Goal: Navigation & Orientation: Find specific page/section

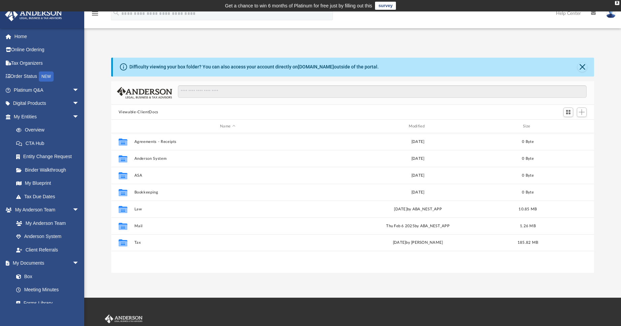
scroll to position [148, 478]
click at [21, 48] on link "Online Ordering" at bounding box center [47, 49] width 85 height 13
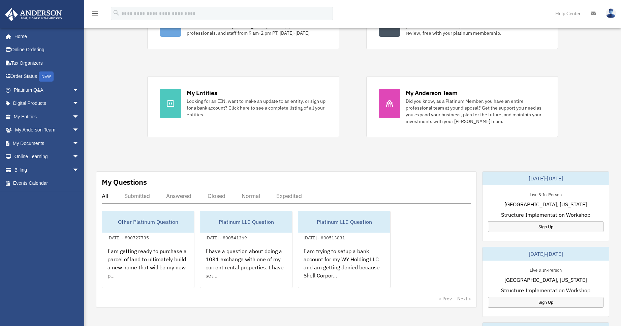
scroll to position [202, 0]
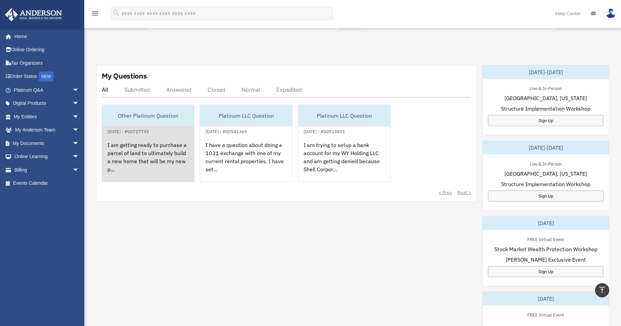
click at [137, 163] on div "I am getting ready to purchase a parcel of land to ultimately build a new home …" at bounding box center [148, 162] width 92 height 53
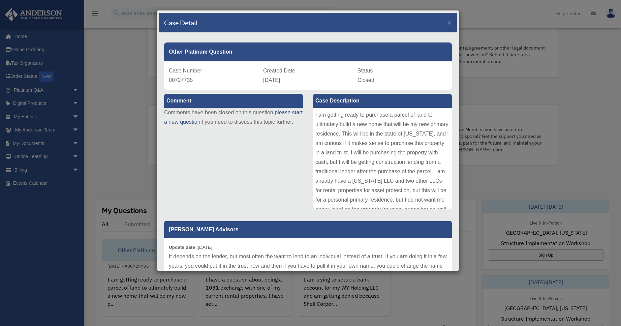
scroll to position [0, 0]
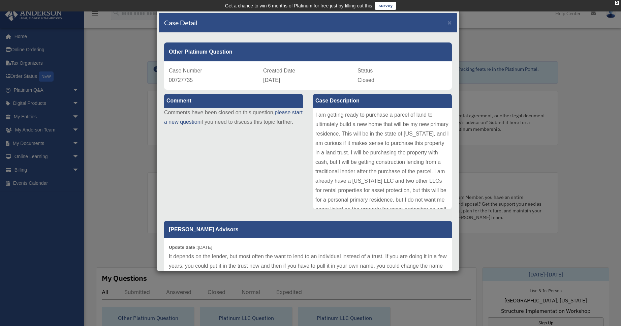
click at [132, 137] on div "Case Detail × Other Platinum Question Case Number 00727735 Created Date Septemb…" at bounding box center [310, 163] width 621 height 326
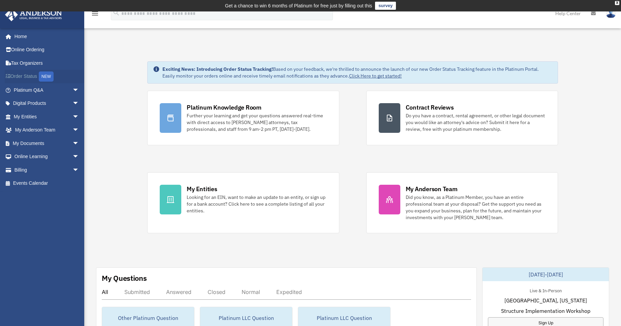
click at [24, 74] on link "Order Status NEW" at bounding box center [47, 77] width 85 height 14
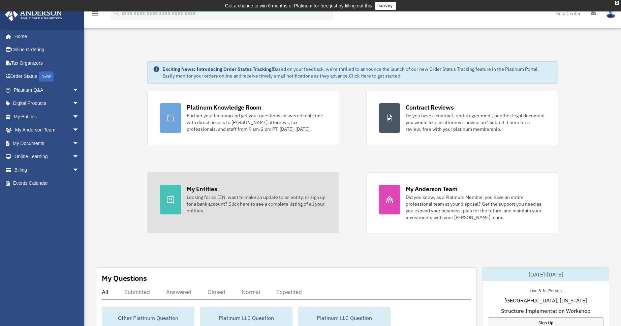
click at [196, 196] on div "Looking for an EIN, want to make an update to an entity, or sign up for a bank …" at bounding box center [257, 204] width 140 height 20
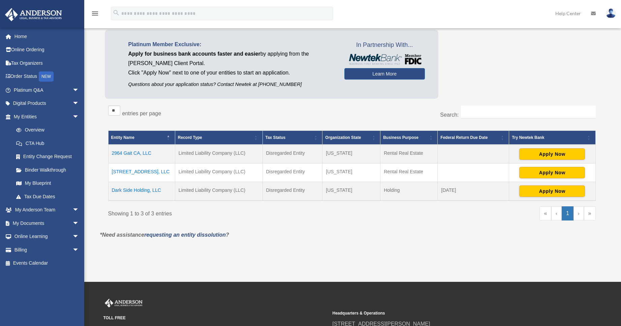
scroll to position [67, 0]
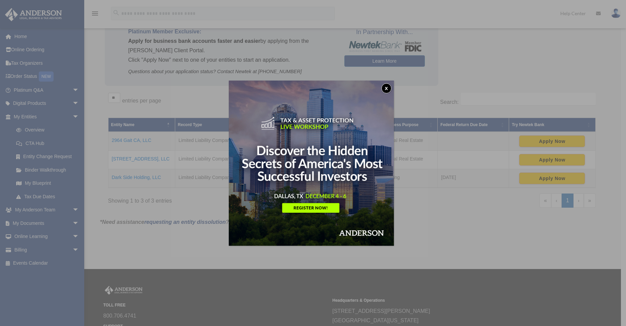
click at [389, 89] on button "x" at bounding box center [387, 88] width 10 height 10
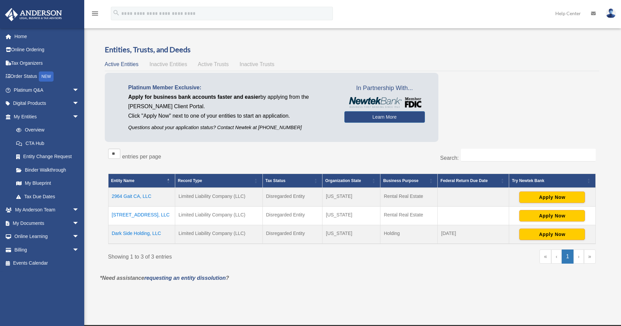
scroll to position [0, 0]
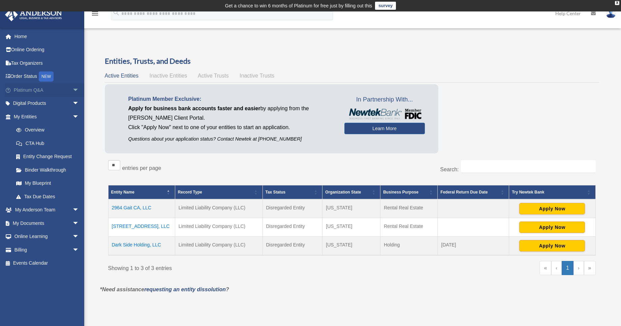
click at [72, 93] on span "arrow_drop_down" at bounding box center [78, 90] width 13 height 14
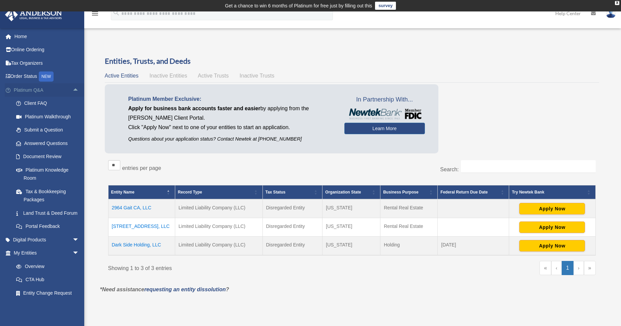
click at [72, 93] on span "arrow_drop_up" at bounding box center [78, 90] width 13 height 14
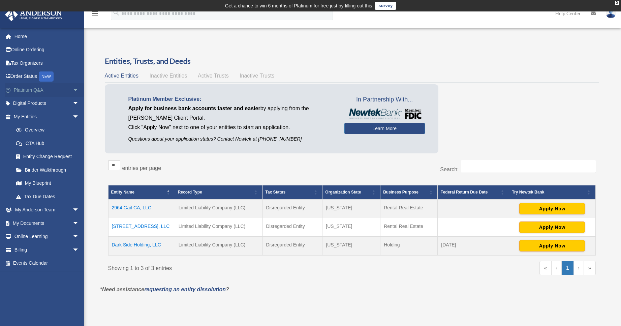
click at [72, 93] on span "arrow_drop_down" at bounding box center [78, 90] width 13 height 14
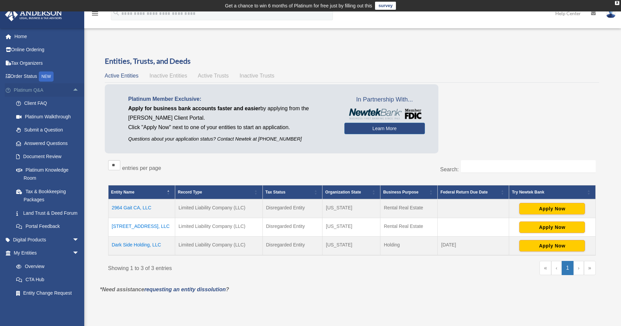
click at [72, 93] on span "arrow_drop_up" at bounding box center [78, 90] width 13 height 14
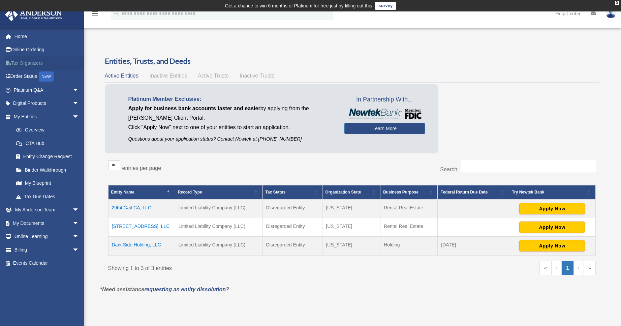
click at [29, 65] on link "Tax Organizers" at bounding box center [47, 62] width 85 height 13
click at [31, 50] on link "Online Ordering" at bounding box center [47, 49] width 85 height 13
click at [24, 78] on link "Order Status NEW" at bounding box center [47, 77] width 85 height 14
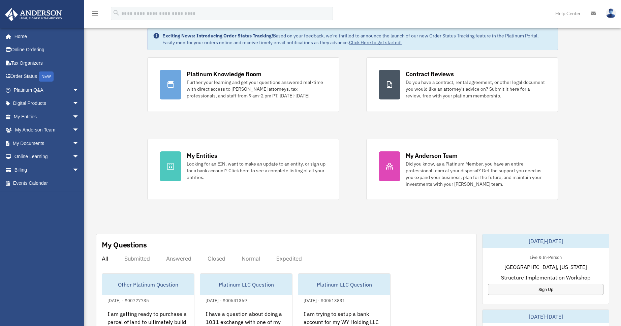
scroll to position [34, 0]
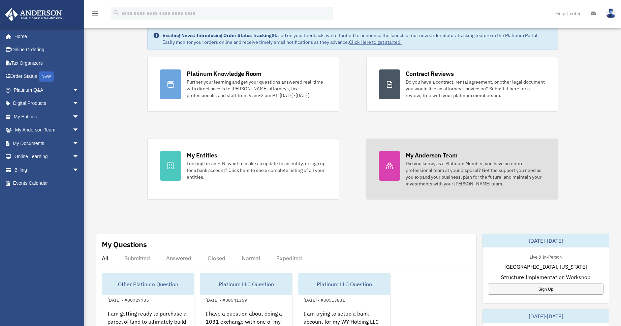
click at [445, 163] on div "Did you know, as a Platinum Member, you have an entire professional team at you…" at bounding box center [476, 173] width 140 height 27
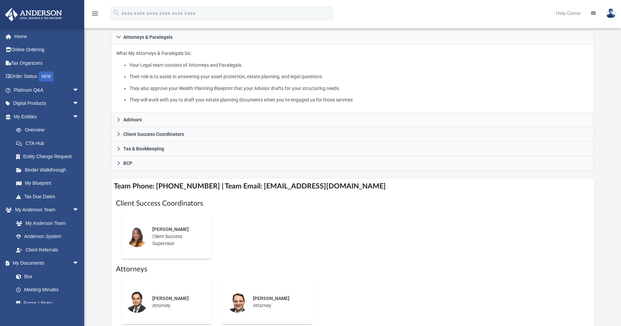
scroll to position [135, 0]
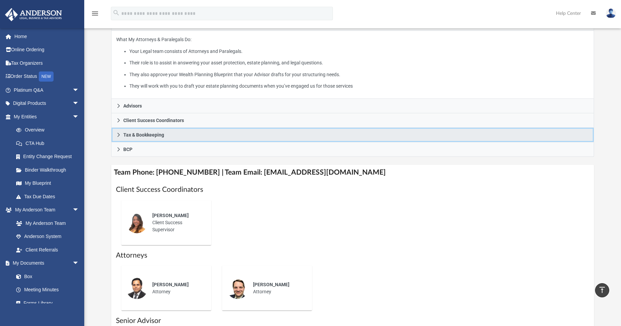
click at [117, 132] on icon at bounding box center [118, 134] width 5 height 5
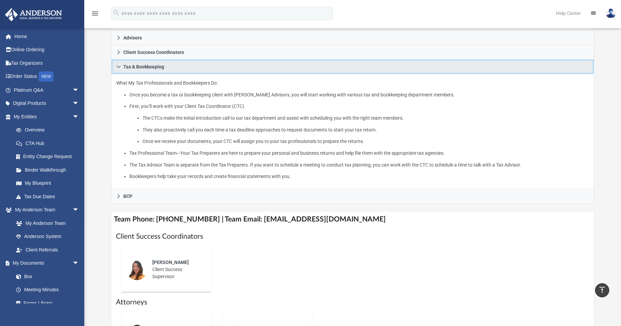
scroll to position [101, 0]
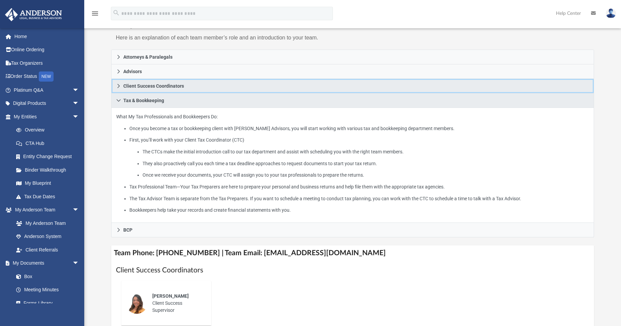
click at [117, 84] on icon at bounding box center [118, 86] width 5 height 5
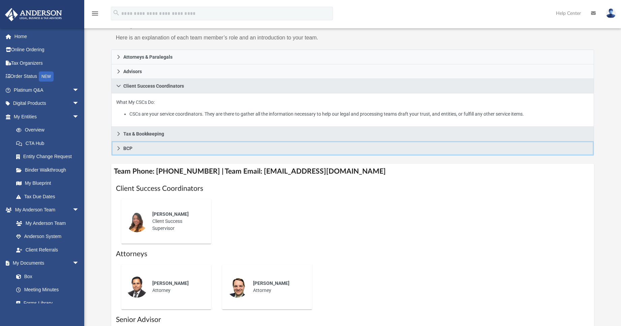
click at [116, 146] on icon at bounding box center [118, 148] width 5 height 5
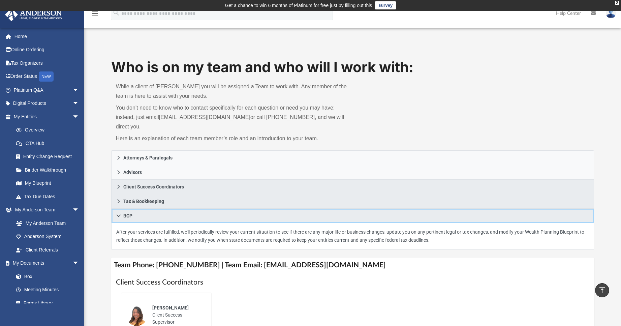
scroll to position [0, 0]
click at [118, 214] on icon at bounding box center [118, 216] width 5 height 5
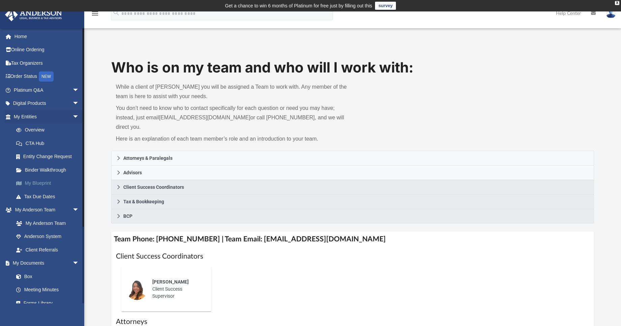
click at [41, 183] on link "My Blueprint" at bounding box center [49, 183] width 80 height 13
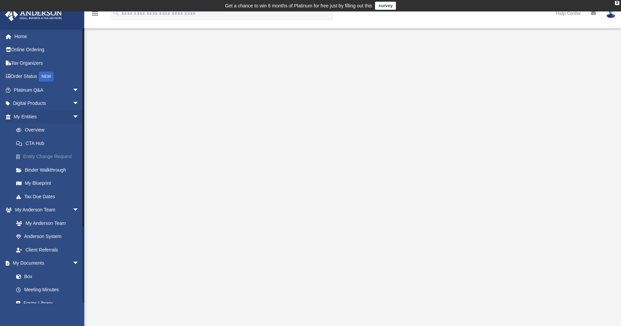
click at [45, 155] on link "Entity Change Request" at bounding box center [49, 156] width 80 height 13
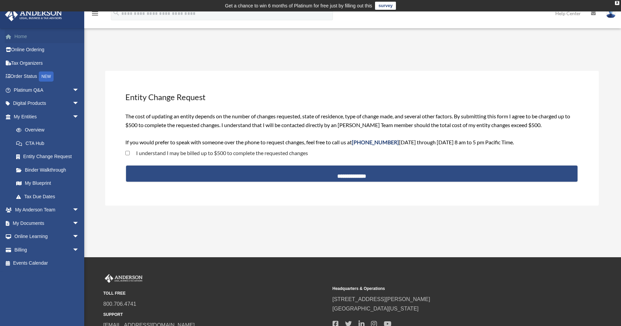
click at [22, 38] on link "Home" at bounding box center [47, 36] width 85 height 13
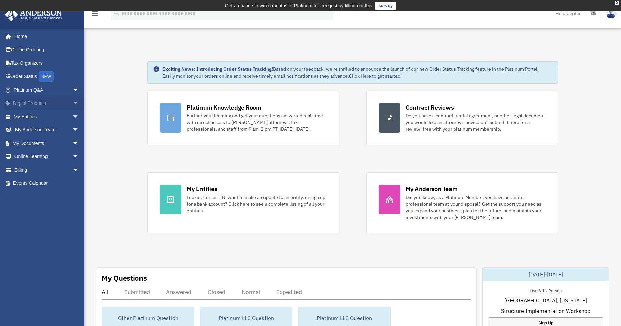
click at [72, 104] on span "arrow_drop_down" at bounding box center [78, 104] width 13 height 14
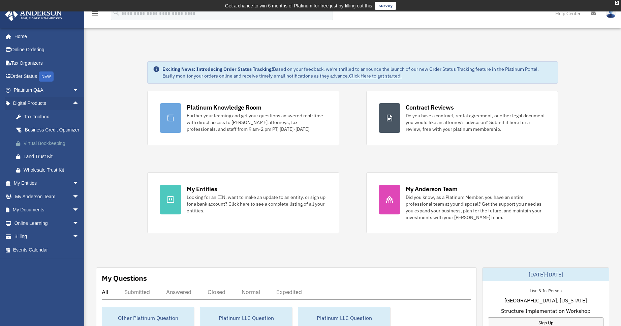
click at [38, 148] on div "Virtual Bookkeeping" at bounding box center [52, 143] width 57 height 8
click at [23, 39] on link "Home" at bounding box center [47, 36] width 85 height 13
